Goal: Find specific page/section: Find specific page/section

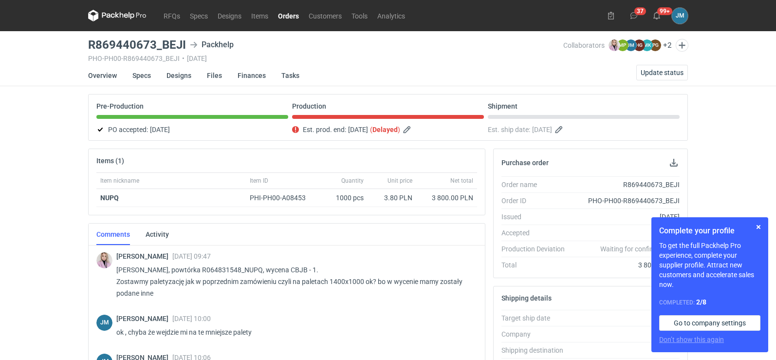
click at [123, 17] on icon at bounding box center [122, 15] width 4 height 6
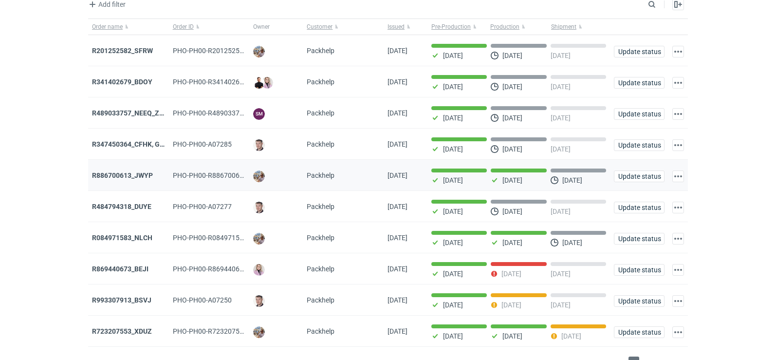
scroll to position [79, 0]
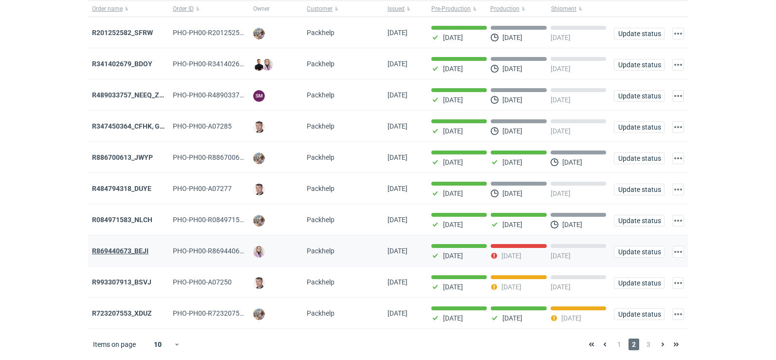
click at [125, 252] on strong "R869440673_BEJI" at bounding box center [120, 251] width 56 height 8
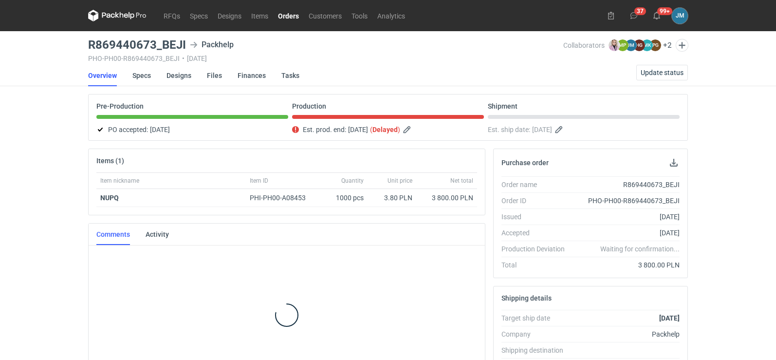
scroll to position [27, 0]
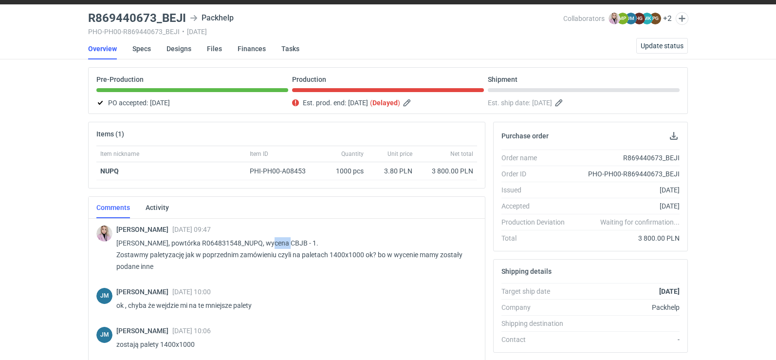
drag, startPoint x: 264, startPoint y: 243, endPoint x: 282, endPoint y: 245, distance: 17.6
click at [282, 245] on p "Pani Asiu, powtórka R064831548_NUPQ, wycena CBJB - 1. Zostawmy paletyzację jak …" at bounding box center [292, 254] width 353 height 35
copy p "CBJB"
drag, startPoint x: 188, startPoint y: 22, endPoint x: 167, endPoint y: 16, distance: 21.9
click at [163, 17] on div "R869440673_BEJI Packhelp" at bounding box center [325, 18] width 475 height 12
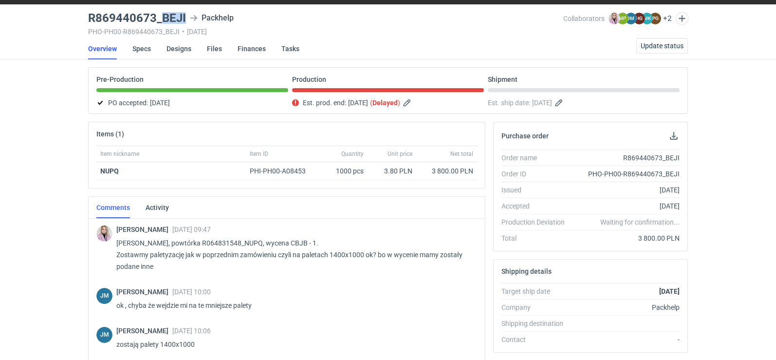
copy h3 "BEJI"
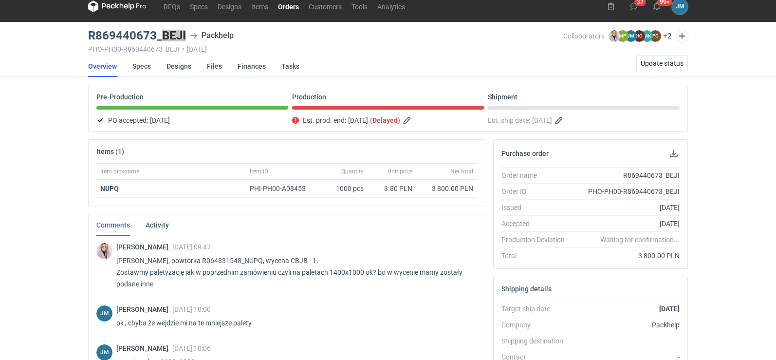
scroll to position [0, 0]
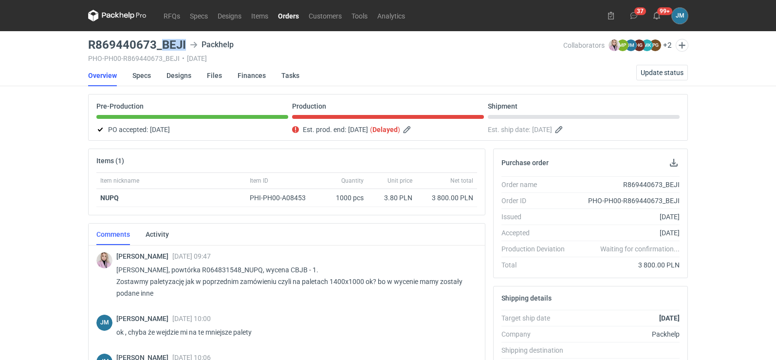
click at [115, 14] on icon at bounding box center [117, 16] width 58 height 12
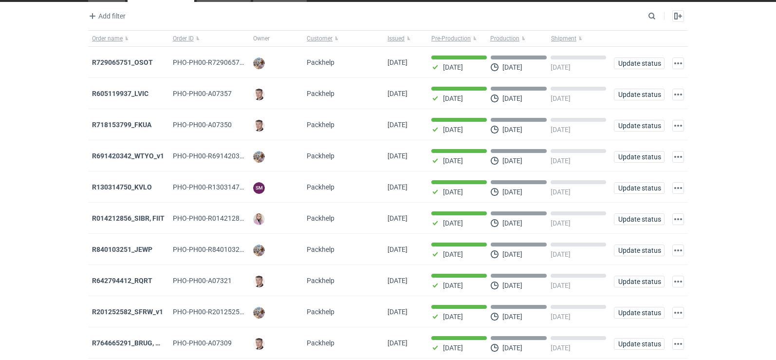
scroll to position [79, 0]
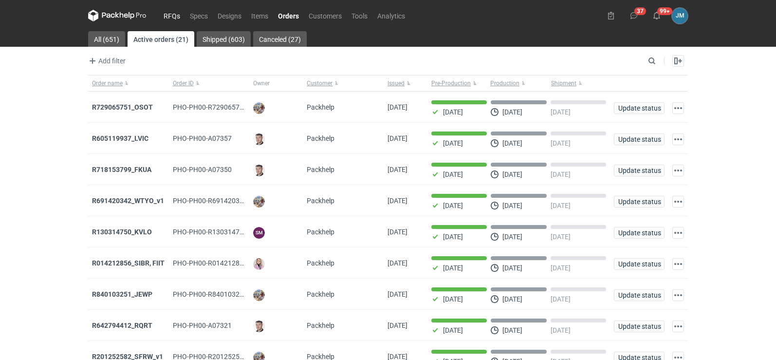
click at [170, 19] on link "RFQs" at bounding box center [172, 16] width 26 height 12
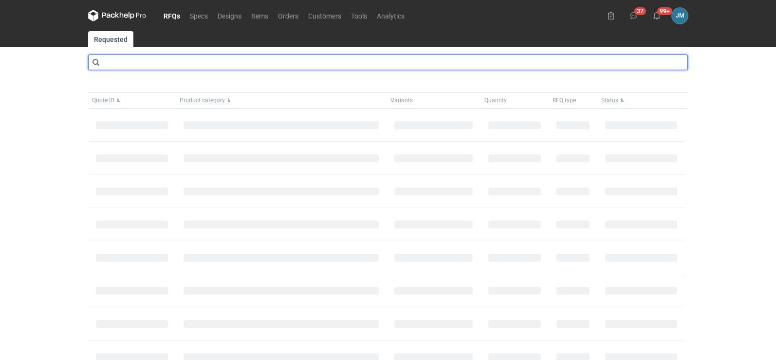
click at [165, 65] on input "text" at bounding box center [388, 63] width 600 height 16
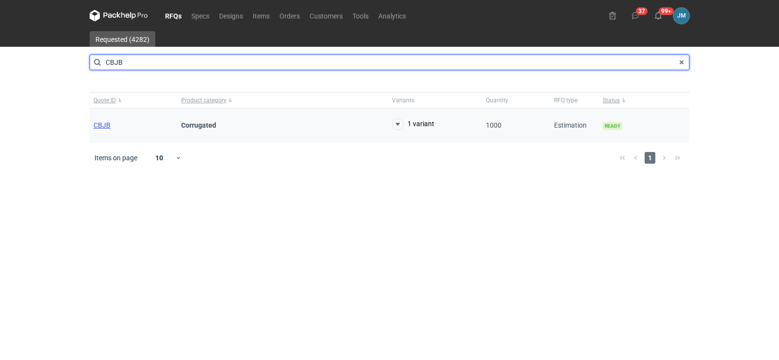
type input "CBJB"
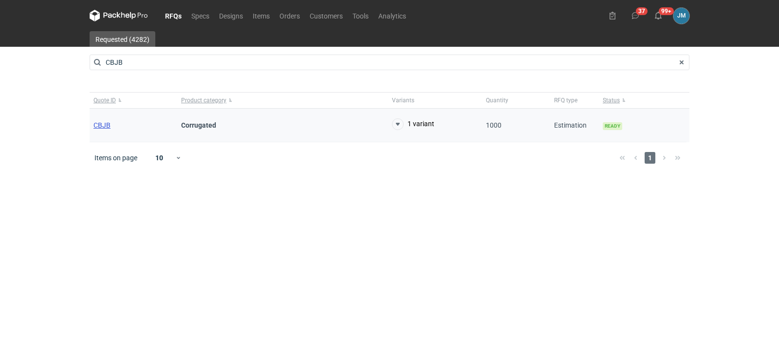
click at [95, 125] on span "CBJB" at bounding box center [101, 125] width 17 height 8
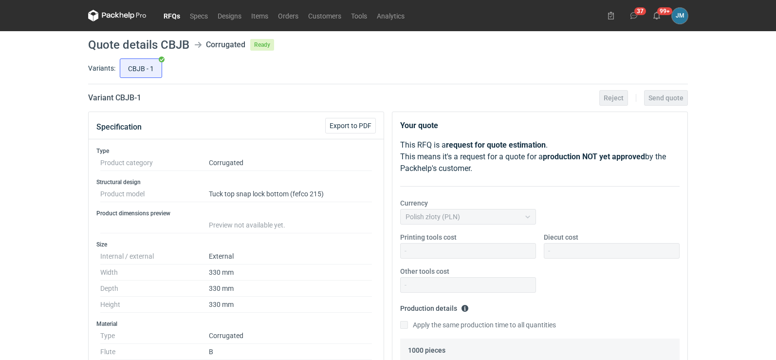
scroll to position [389, 0]
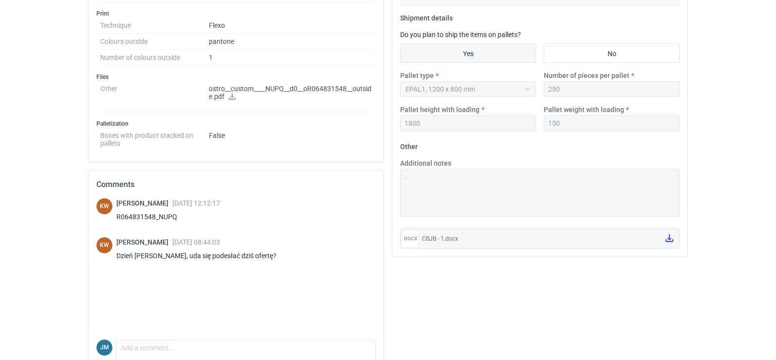
click at [670, 240] on icon at bounding box center [669, 238] width 8 height 8
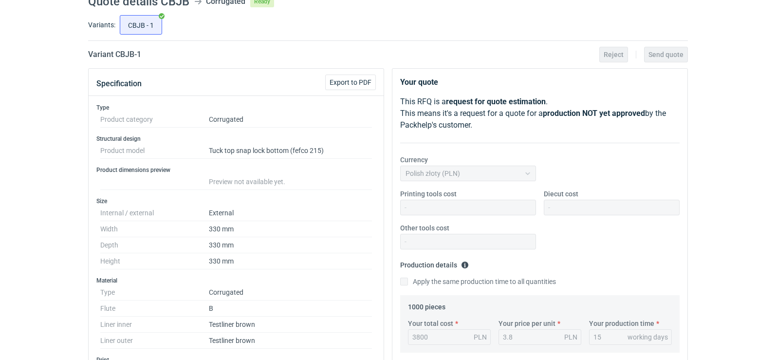
scroll to position [0, 0]
